Goal: Navigation & Orientation: Find specific page/section

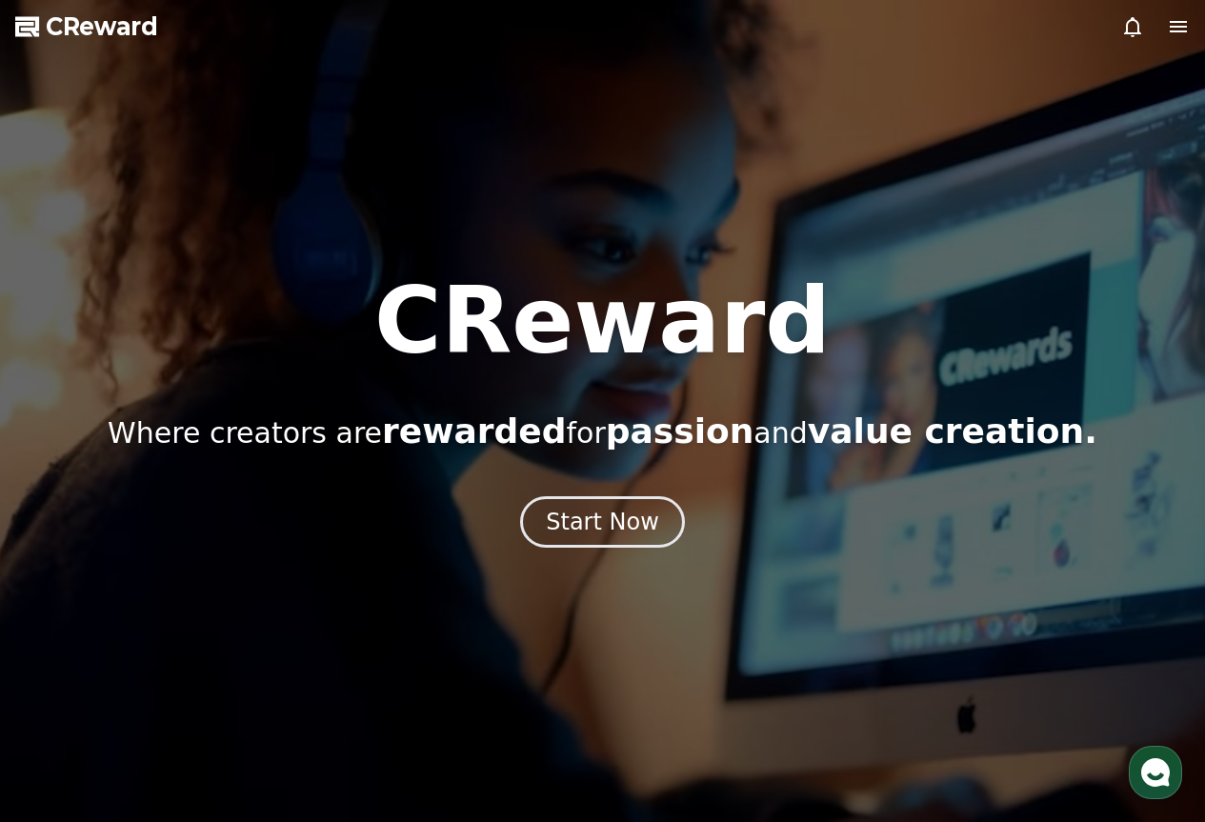
click at [1157, 765] on use "button" at bounding box center [1155, 772] width 29 height 29
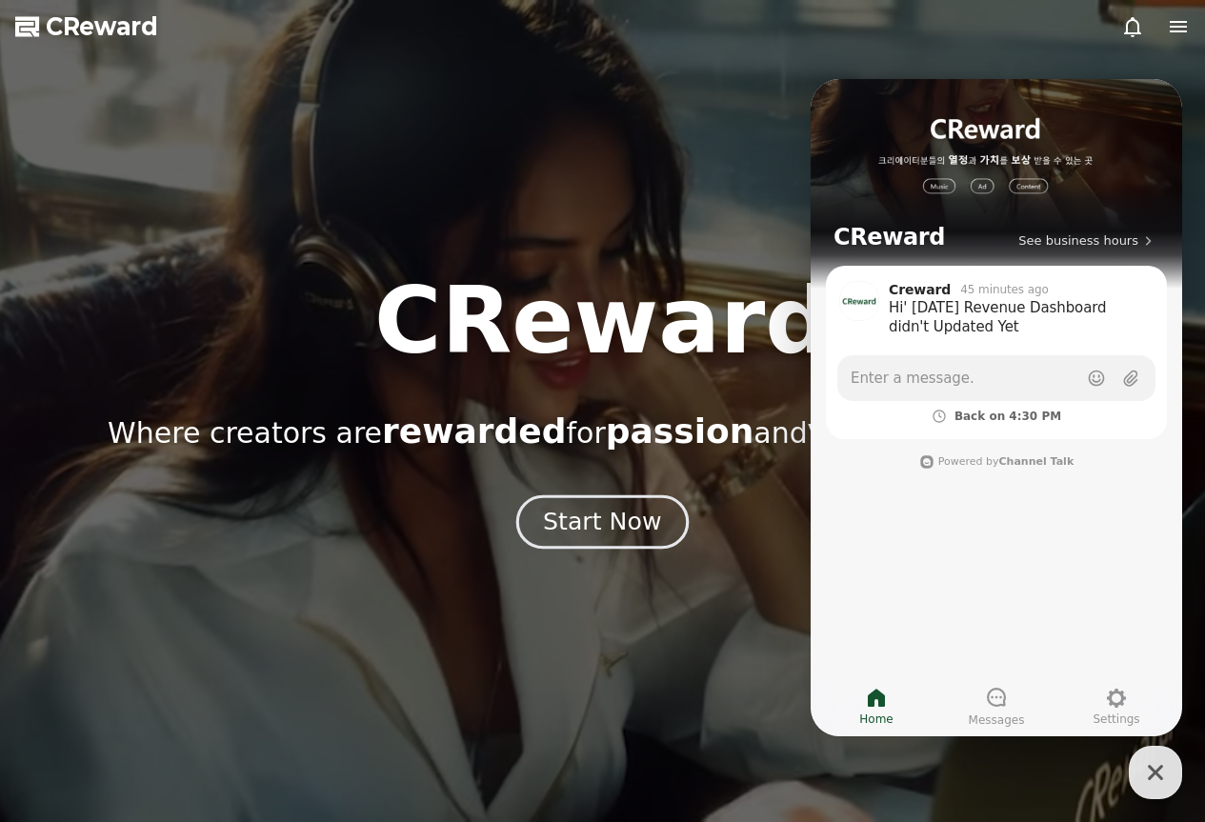
click at [596, 546] on button "Start Now" at bounding box center [602, 521] width 172 height 54
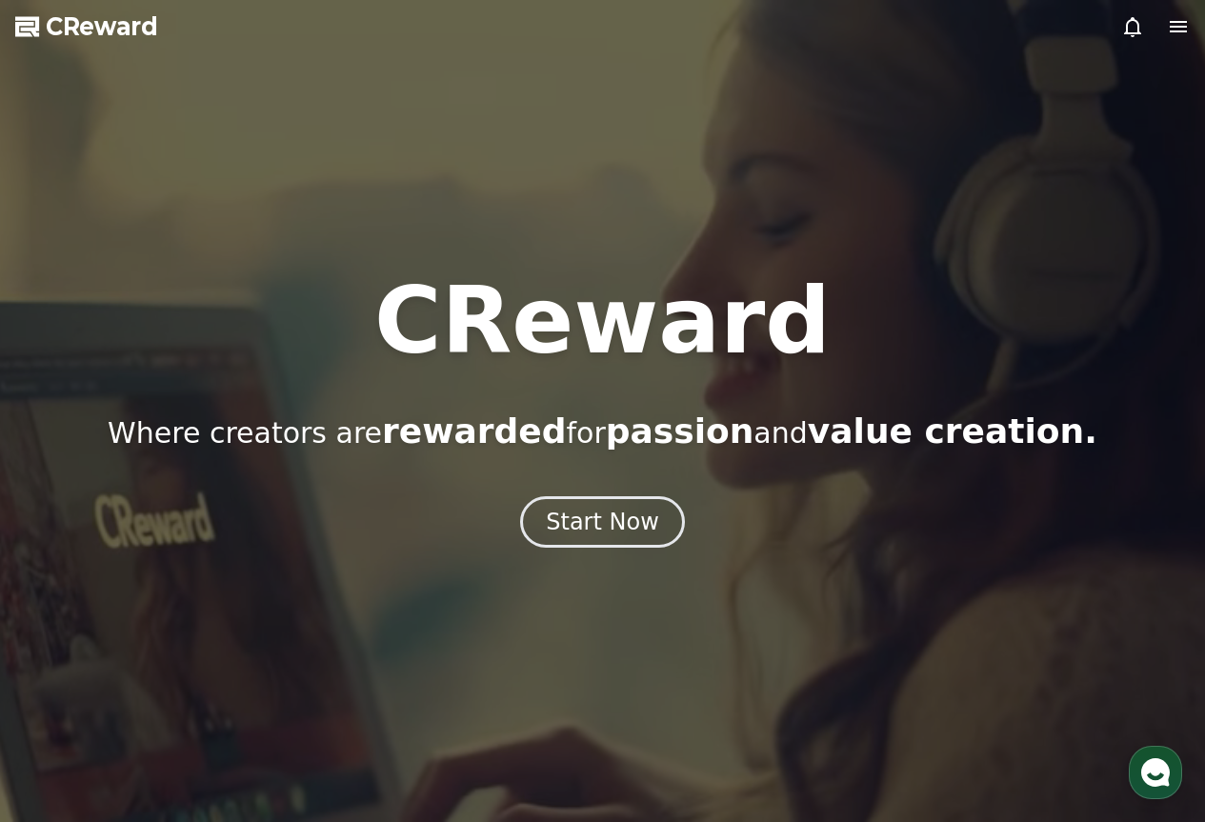
click at [1131, 30] on icon at bounding box center [1132, 26] width 23 height 23
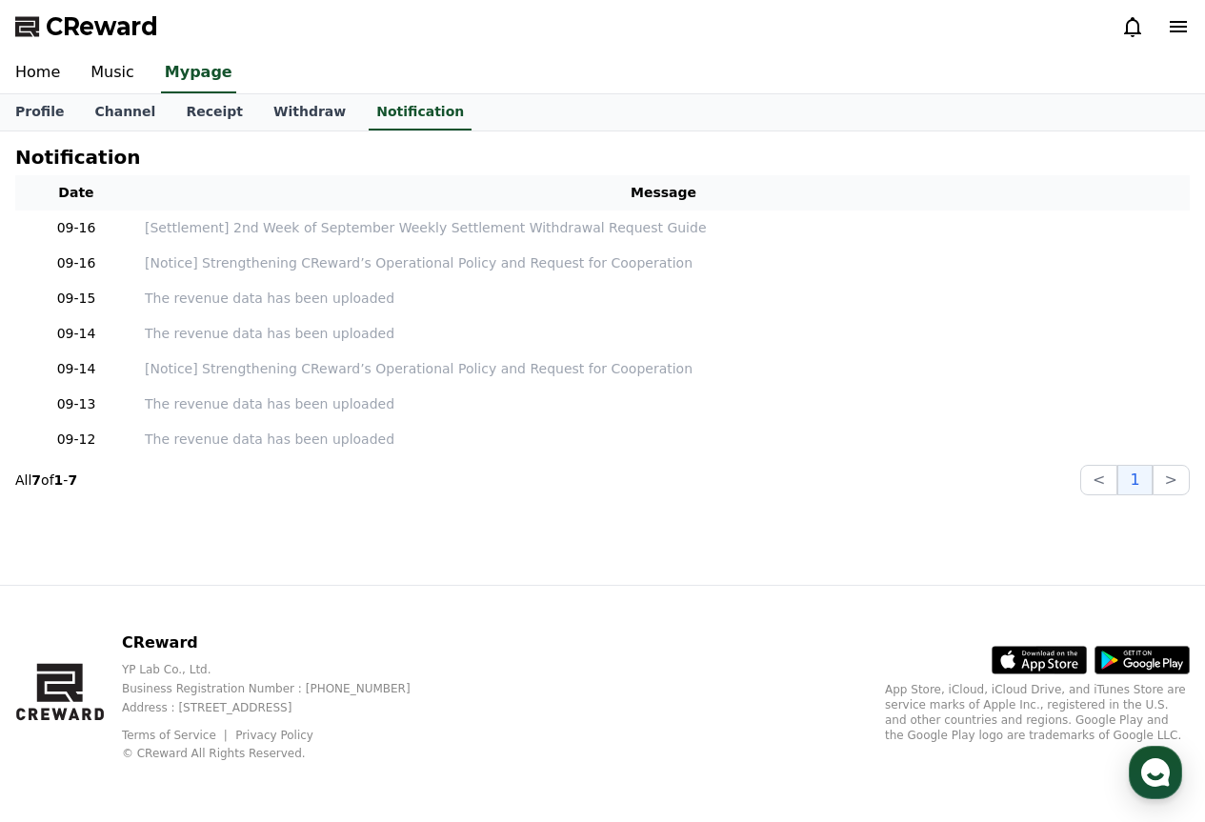
click at [51, 22] on span "CReward" at bounding box center [102, 26] width 112 height 30
